Goal: Contribute content

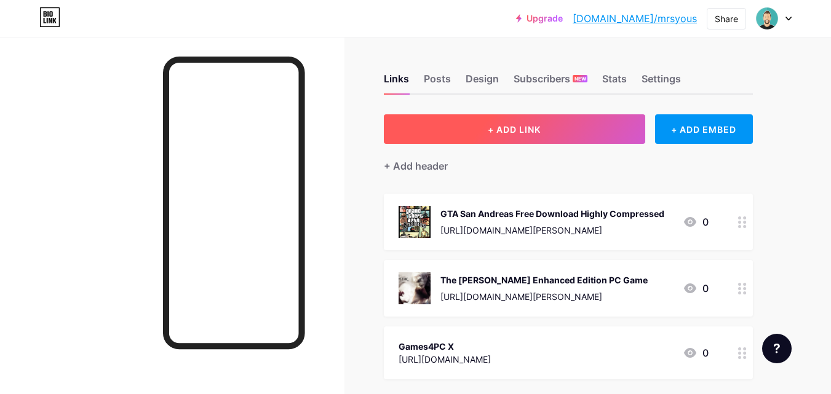
click at [480, 138] on button "+ ADD LINK" at bounding box center [514, 129] width 261 height 30
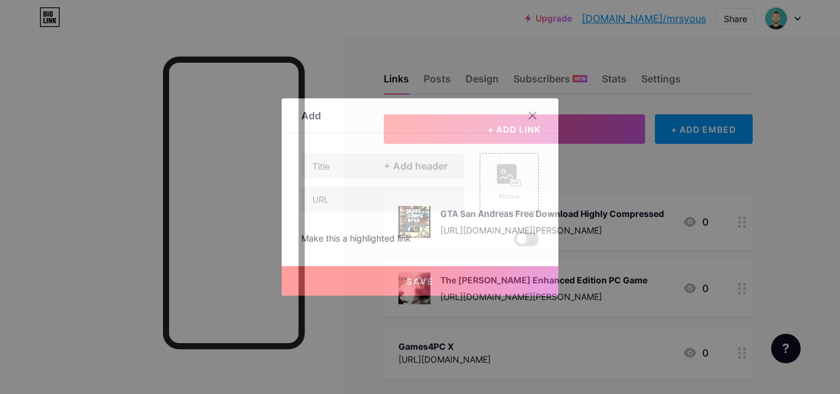
click at [453, 179] on div at bounding box center [383, 182] width 164 height 59
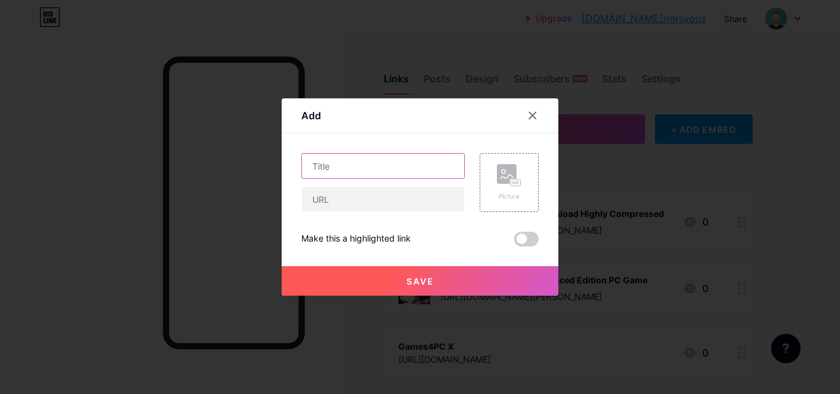
click at [443, 169] on input "text" at bounding box center [383, 166] width 162 height 25
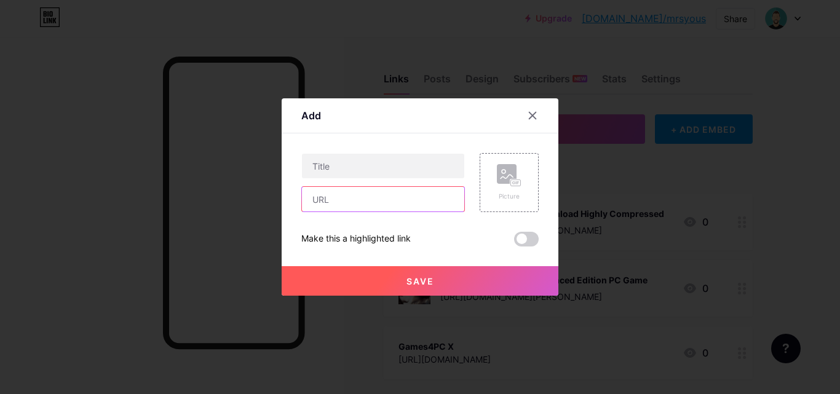
click at [440, 196] on input "text" at bounding box center [383, 199] width 162 height 25
paste input "[URL][DOMAIN_NAME]"
type input "[URL][DOMAIN_NAME]"
click at [437, 152] on div "Content YouTube Play YouTube video without leaving your page. ADD Vimeo Play Vi…" at bounding box center [419, 189] width 237 height 113
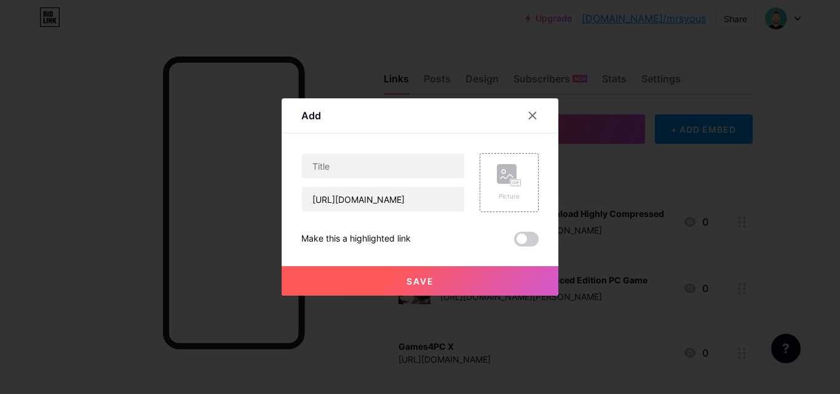
scroll to position [0, 0]
click at [435, 158] on input "text" at bounding box center [383, 166] width 162 height 25
type input "Earthlock Free Download"
click at [506, 188] on div "Picture" at bounding box center [509, 182] width 25 height 37
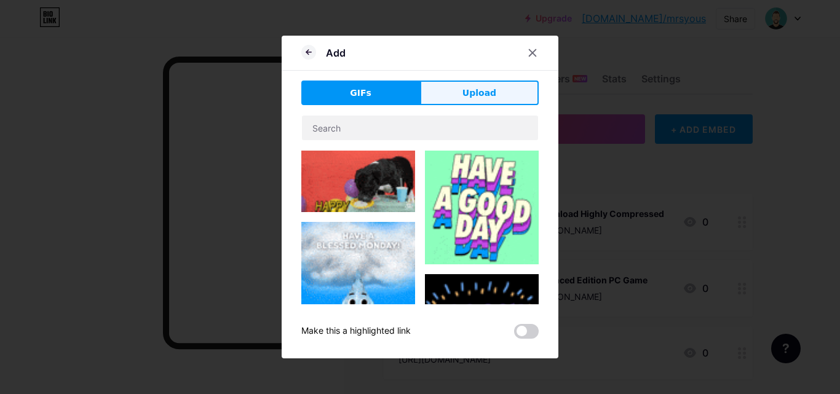
click at [450, 90] on button "Upload" at bounding box center [479, 93] width 119 height 25
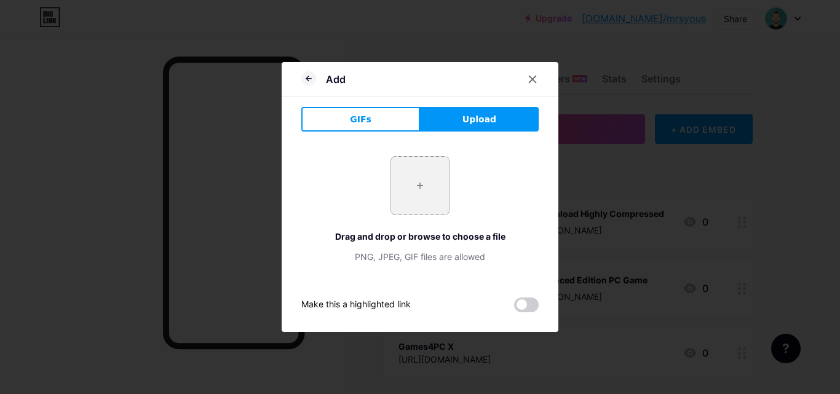
click at [414, 184] on input "file" at bounding box center [420, 186] width 58 height 58
type input "C:\fakepath\Earthlock.webp"
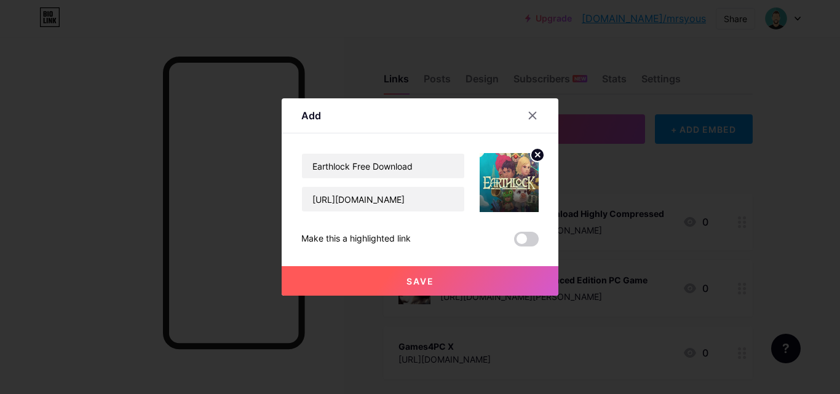
click at [466, 292] on button "Save" at bounding box center [420, 281] width 277 height 30
